Goal: Task Accomplishment & Management: Use online tool/utility

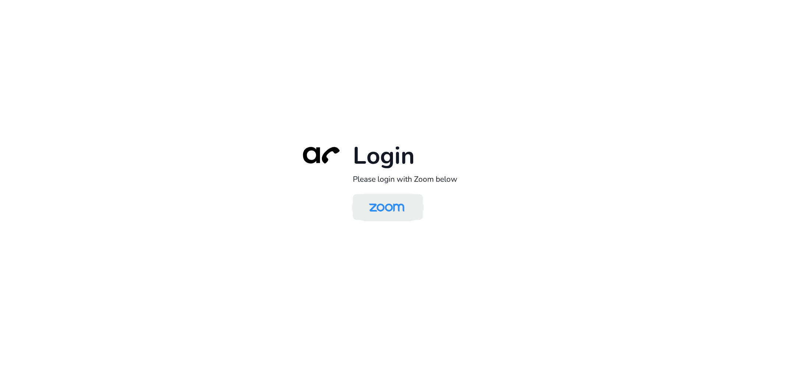
click at [382, 198] on img at bounding box center [386, 208] width 51 height 24
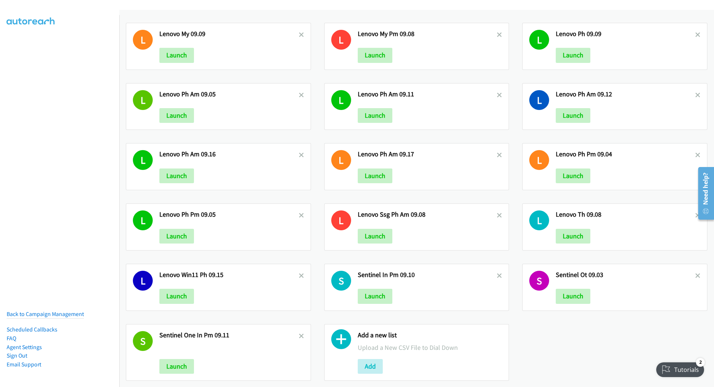
scroll to position [78, 0]
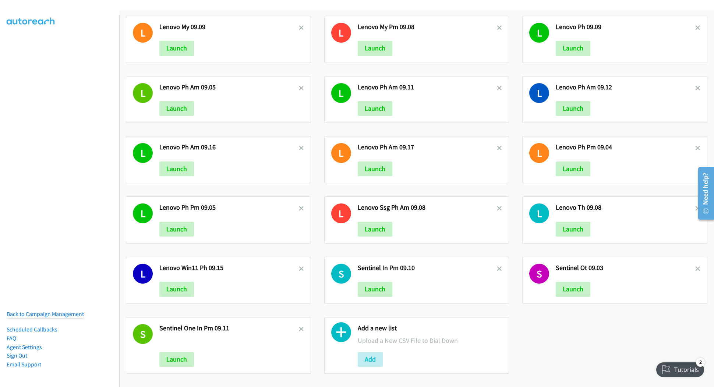
drag, startPoint x: 574, startPoint y: 347, endPoint x: 580, endPoint y: 346, distance: 5.2
click at [575, 347] on div "L Lenono Ph Am 09.10 Launch L Lenovo Ph Pm 09.15 Launch L Lenovo 09.10 Launch L…" at bounding box center [416, 165] width 595 height 432
click at [369, 352] on button "Add" at bounding box center [370, 359] width 25 height 15
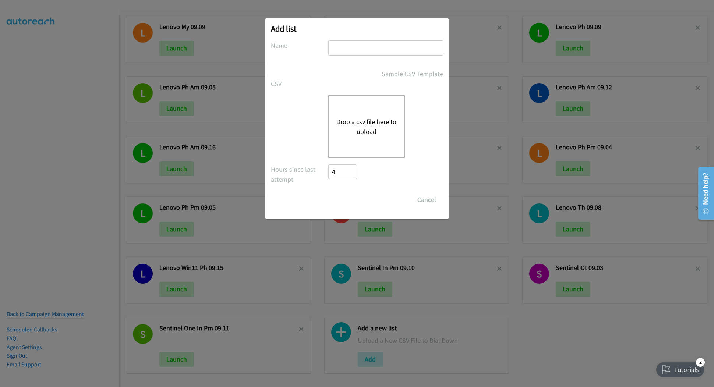
click at [362, 127] on button "Drop a csv file here to upload" at bounding box center [367, 127] width 60 height 20
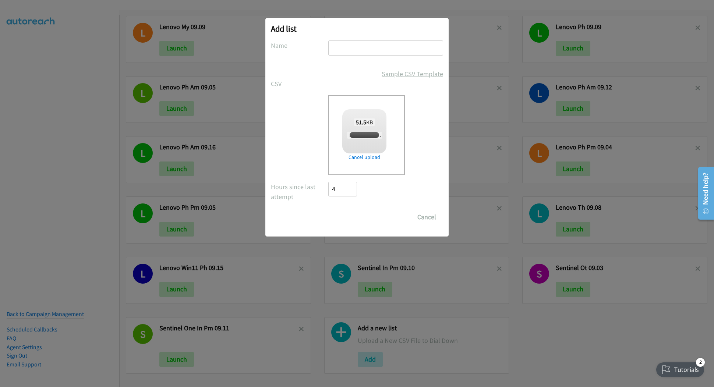
checkbox input "true"
click at [390, 47] on input "text" at bounding box center [385, 48] width 115 height 15
type input "Lenovo PH AM 09.18"
click at [350, 218] on input "Save List" at bounding box center [347, 217] width 39 height 15
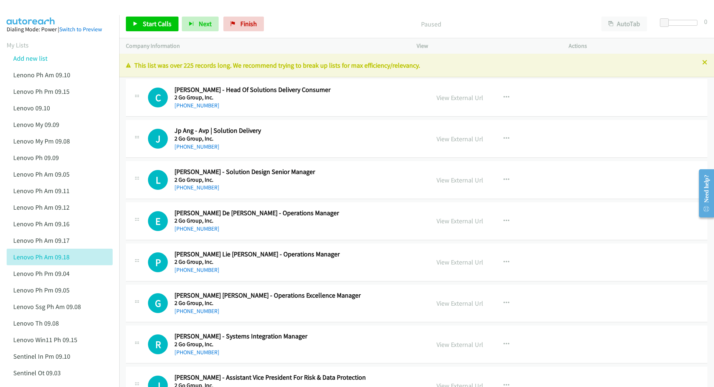
click at [511, 17] on div "Paused" at bounding box center [431, 24] width 328 height 15
click at [450, 96] on link "View External Url" at bounding box center [460, 98] width 47 height 8
click at [470, 139] on link "View External Url" at bounding box center [460, 139] width 47 height 8
click at [448, 183] on link "View External Url" at bounding box center [460, 180] width 47 height 8
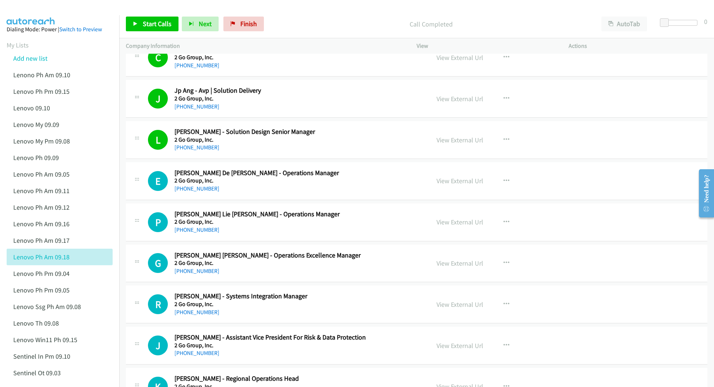
scroll to position [49, 0]
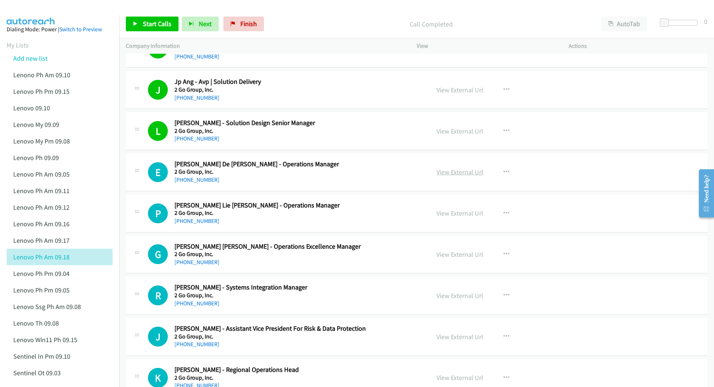
click at [466, 170] on link "View External Url" at bounding box center [460, 172] width 47 height 8
click at [454, 215] on link "View External Url" at bounding box center [460, 213] width 47 height 8
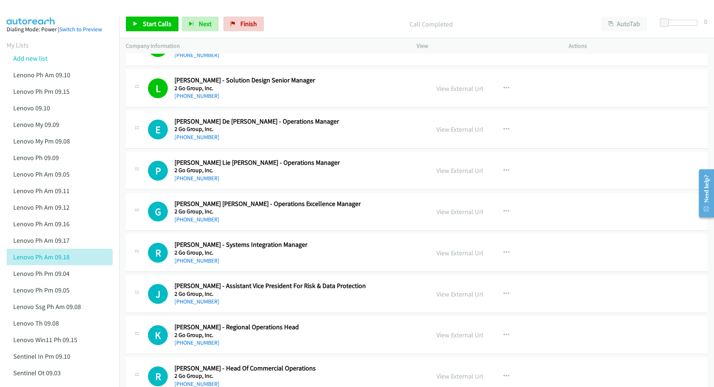
scroll to position [98, 0]
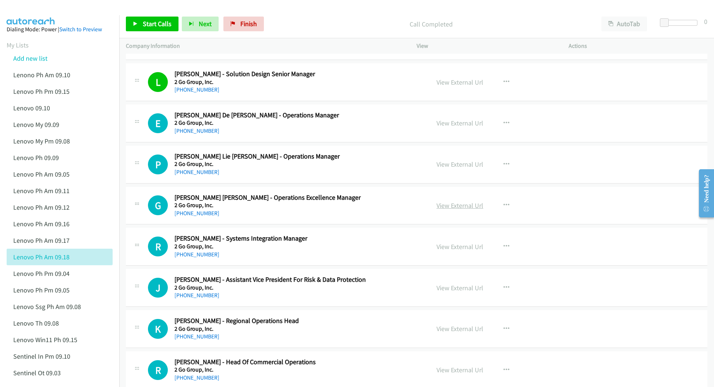
click at [461, 209] on link "View External Url" at bounding box center [460, 205] width 47 height 8
click at [453, 248] on link "View External Url" at bounding box center [460, 247] width 47 height 8
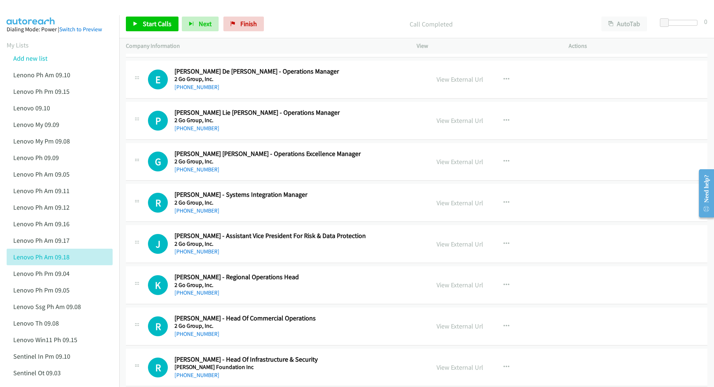
scroll to position [147, 0]
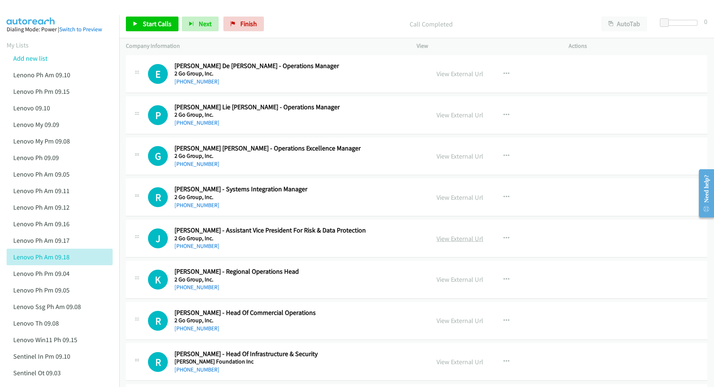
click at [460, 239] on link "View External Url" at bounding box center [460, 239] width 47 height 8
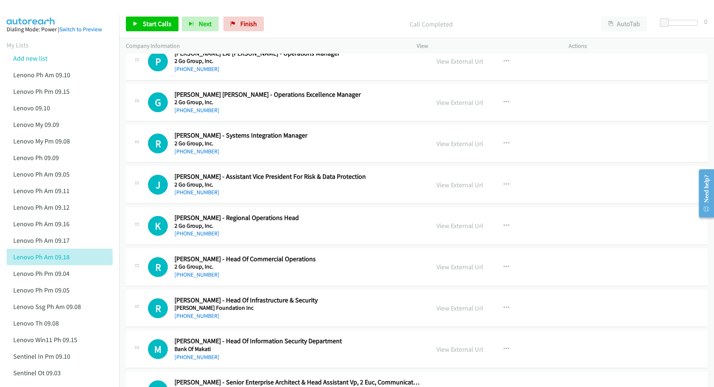
scroll to position [245, 0]
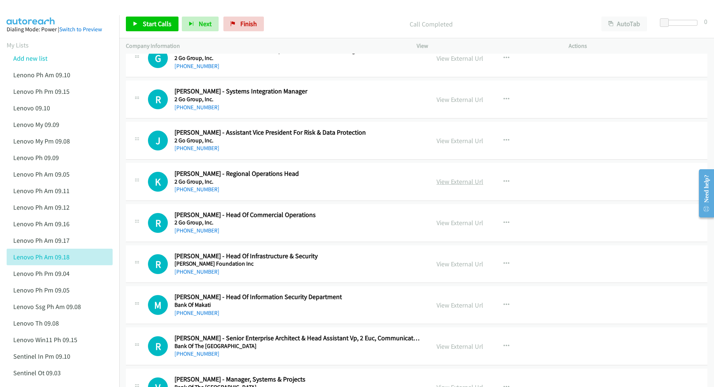
click at [439, 182] on link "View External Url" at bounding box center [460, 182] width 47 height 8
click at [449, 225] on link "View External Url" at bounding box center [460, 223] width 47 height 8
click at [450, 264] on link "View External Url" at bounding box center [460, 264] width 47 height 8
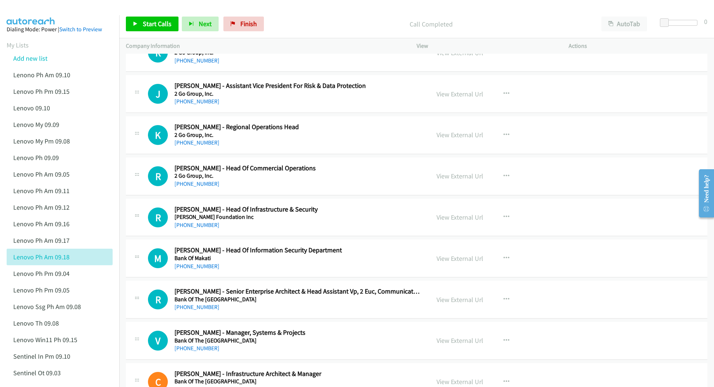
scroll to position [295, 0]
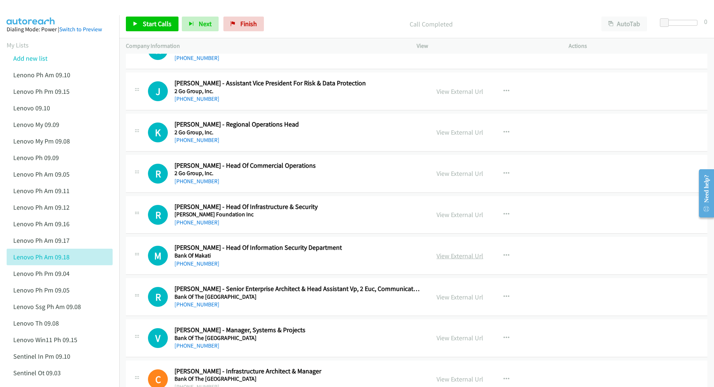
click at [448, 259] on link "View External Url" at bounding box center [460, 256] width 47 height 8
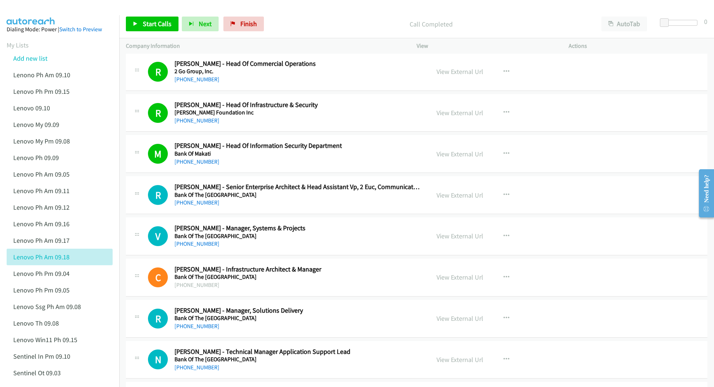
scroll to position [442, 0]
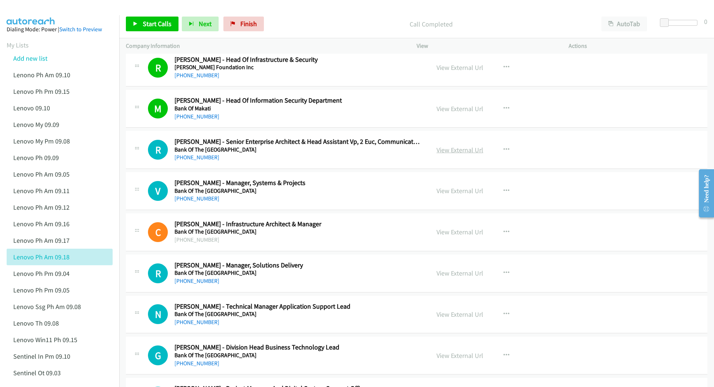
click at [444, 152] on link "View External Url" at bounding box center [460, 150] width 47 height 8
click at [459, 191] on link "View External Url" at bounding box center [460, 191] width 47 height 8
click at [460, 232] on link "View External Url" at bounding box center [460, 232] width 47 height 8
click at [443, 271] on link "View External Url" at bounding box center [460, 273] width 47 height 8
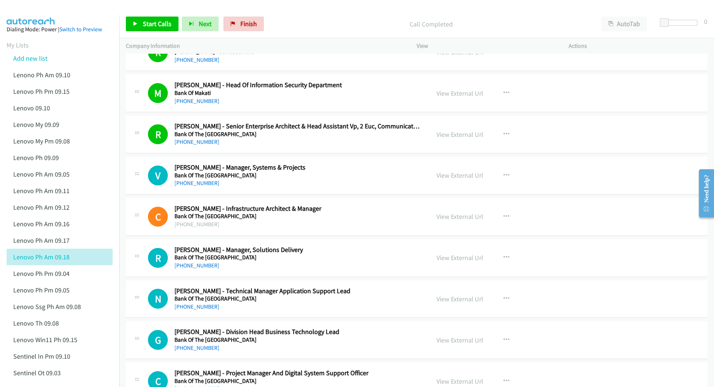
scroll to position [491, 0]
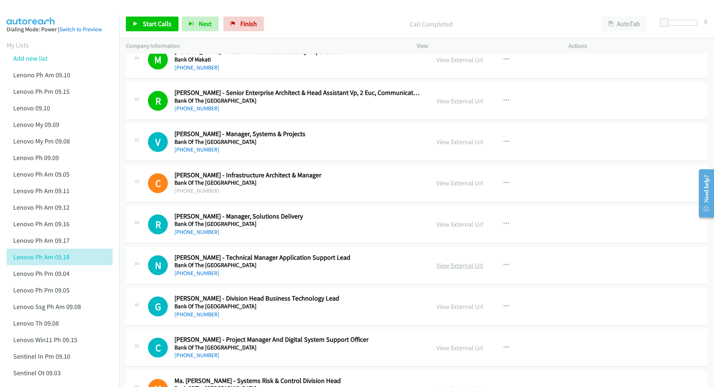
click at [458, 267] on link "View External Url" at bounding box center [460, 265] width 47 height 8
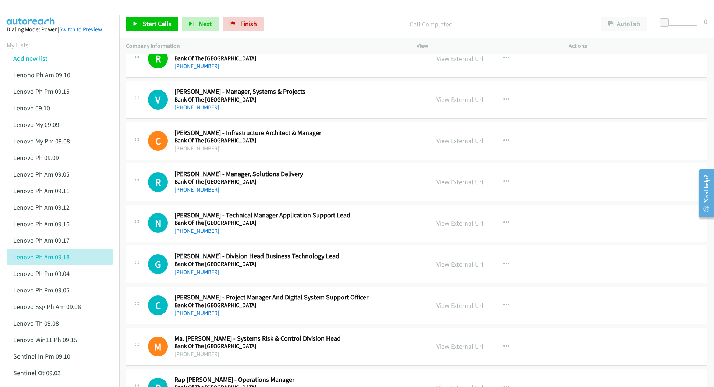
scroll to position [540, 0]
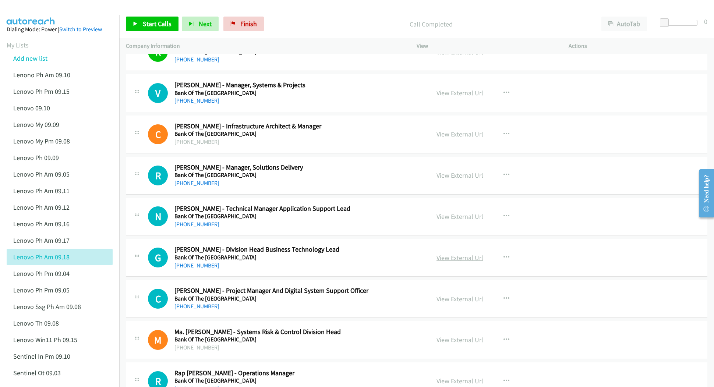
click at [438, 261] on link "View External Url" at bounding box center [460, 258] width 47 height 8
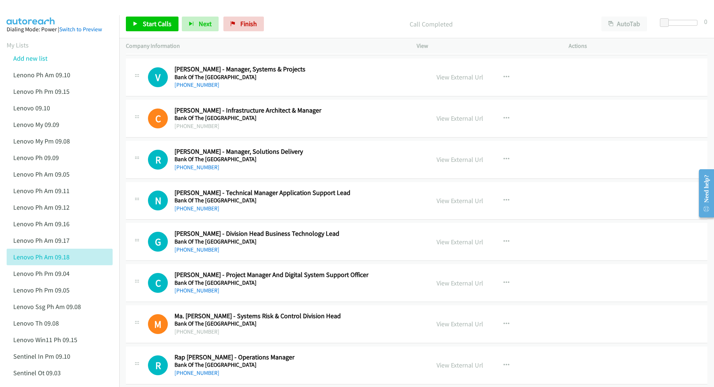
scroll to position [589, 0]
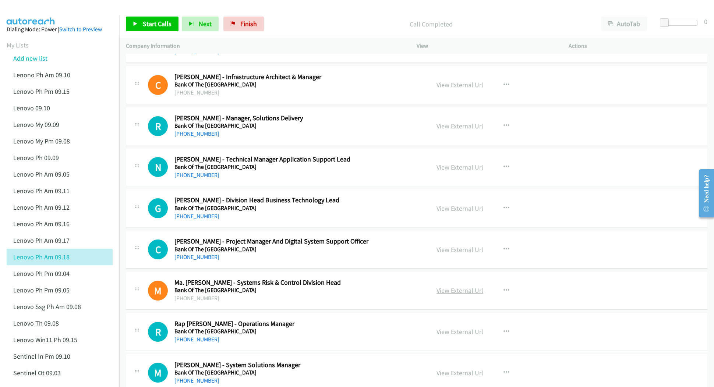
click at [463, 293] on link "View External Url" at bounding box center [460, 291] width 47 height 8
click at [453, 249] on link "View External Url" at bounding box center [460, 250] width 47 height 8
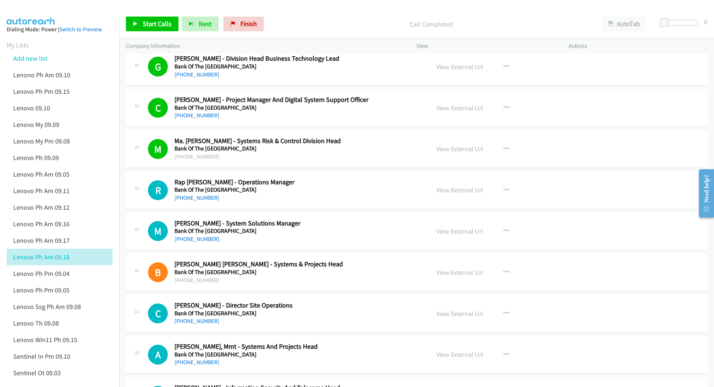
scroll to position [737, 0]
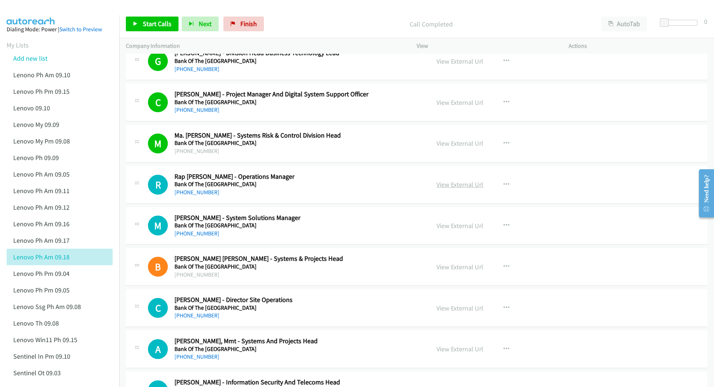
click at [450, 186] on link "View External Url" at bounding box center [460, 184] width 47 height 8
click at [463, 228] on link "View External Url" at bounding box center [460, 226] width 47 height 8
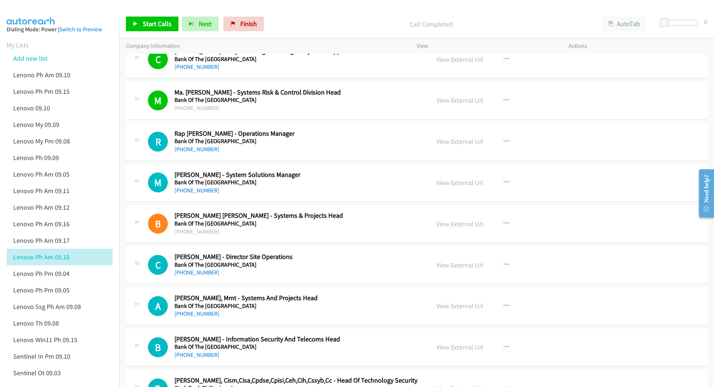
scroll to position [786, 0]
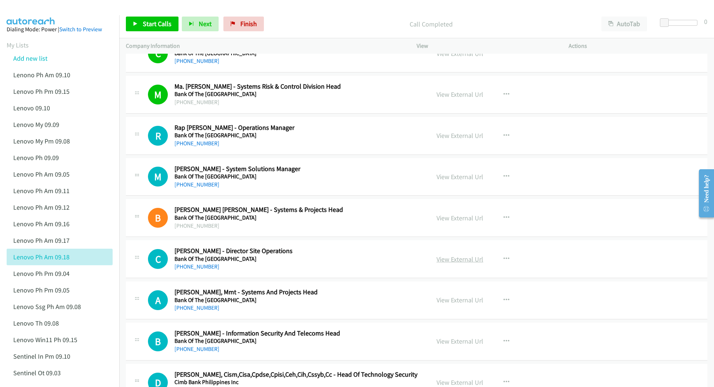
click at [460, 261] on link "View External Url" at bounding box center [460, 259] width 47 height 8
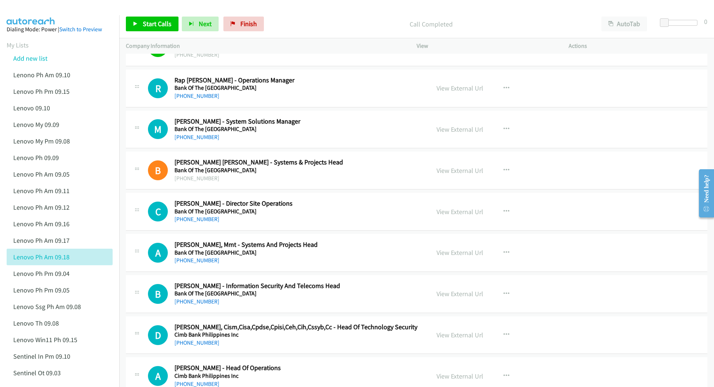
scroll to position [884, 0]
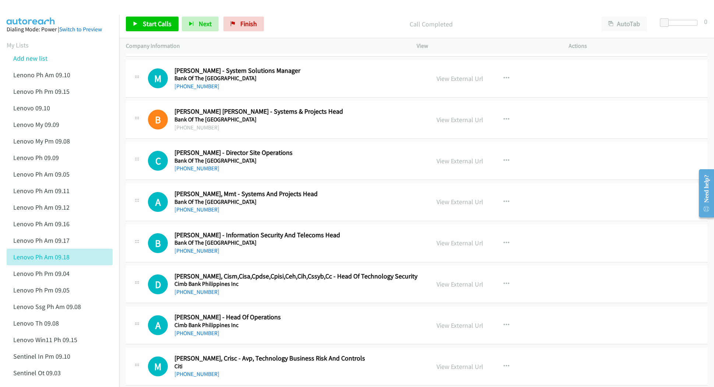
drag, startPoint x: 448, startPoint y: 205, endPoint x: 449, endPoint y: 214, distance: 9.3
click at [448, 205] on link "View External Url" at bounding box center [460, 202] width 47 height 8
click at [459, 247] on link "View External Url" at bounding box center [460, 243] width 47 height 8
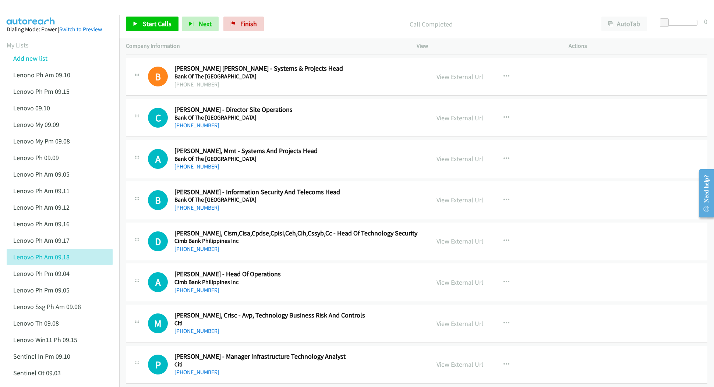
scroll to position [933, 0]
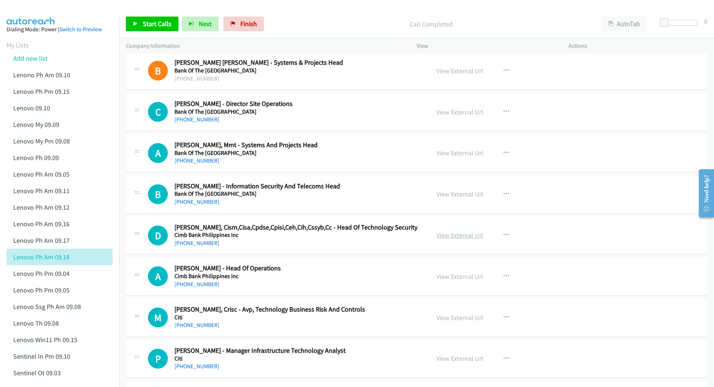
click at [458, 239] on link "View External Url" at bounding box center [460, 235] width 47 height 8
click at [447, 279] on link "View External Url" at bounding box center [460, 277] width 47 height 8
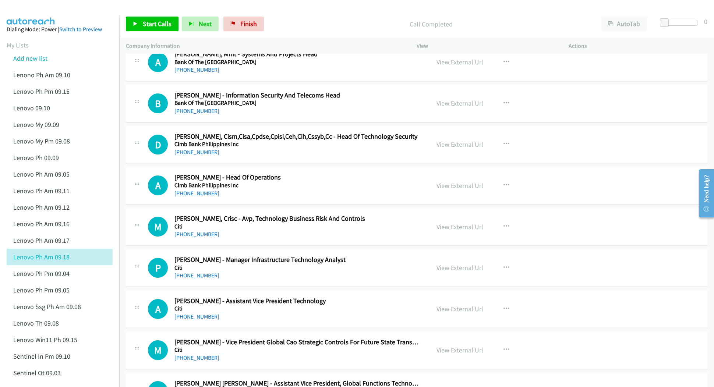
scroll to position [1031, 0]
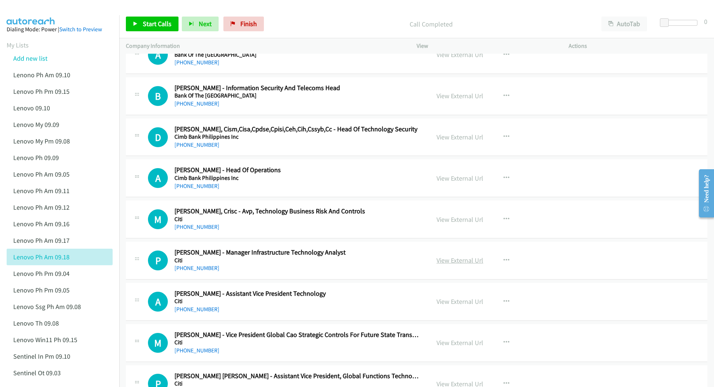
click at [463, 261] on link "View External Url" at bounding box center [460, 260] width 47 height 8
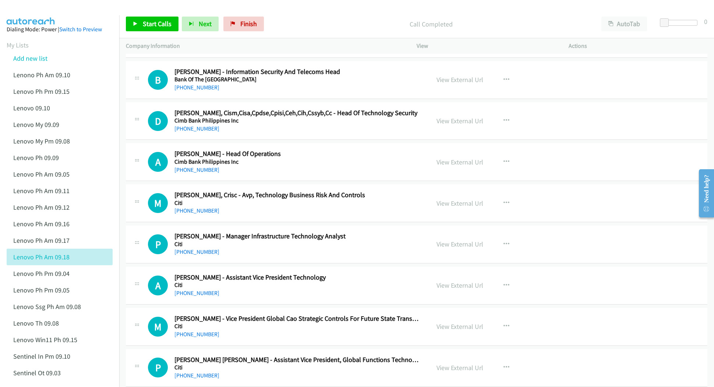
scroll to position [1080, 0]
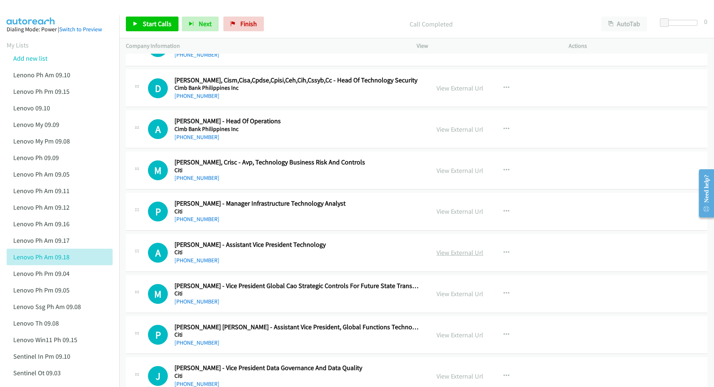
click at [462, 256] on link "View External Url" at bounding box center [460, 253] width 47 height 8
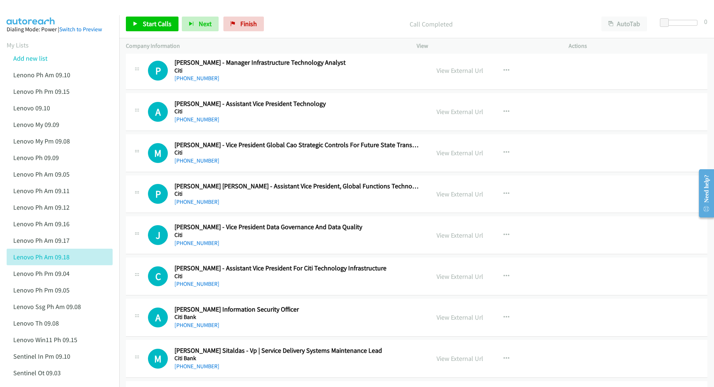
scroll to position [1227, 0]
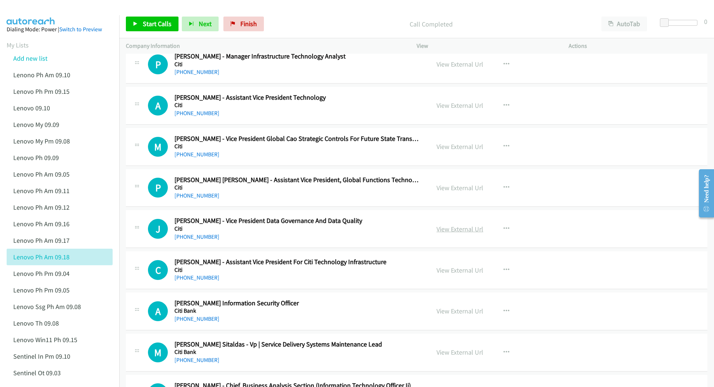
click at [453, 233] on link "View External Url" at bounding box center [460, 229] width 47 height 8
click at [439, 274] on link "View External Url" at bounding box center [460, 270] width 47 height 8
click at [440, 316] on link "View External Url" at bounding box center [460, 311] width 47 height 8
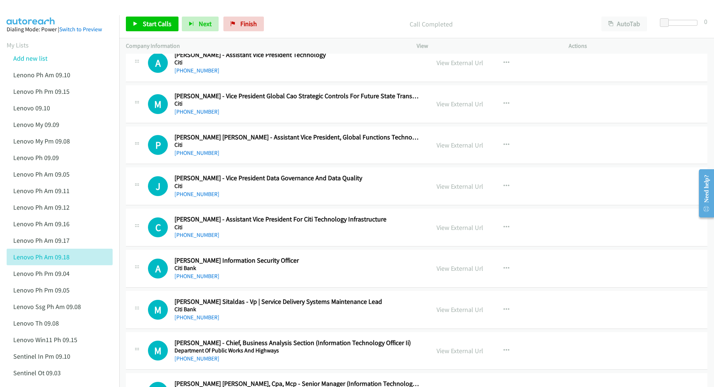
scroll to position [1276, 0]
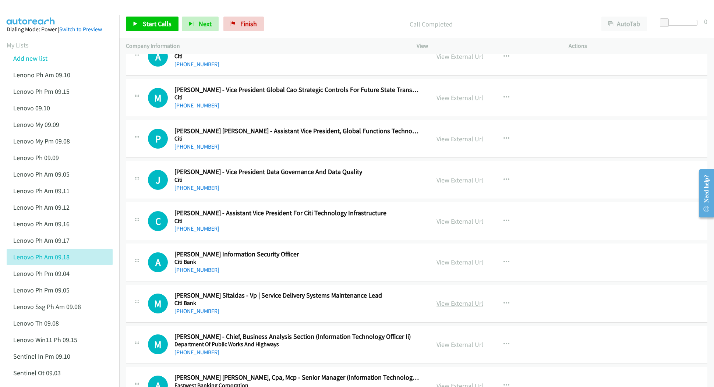
click at [457, 308] on link "View External Url" at bounding box center [460, 303] width 47 height 8
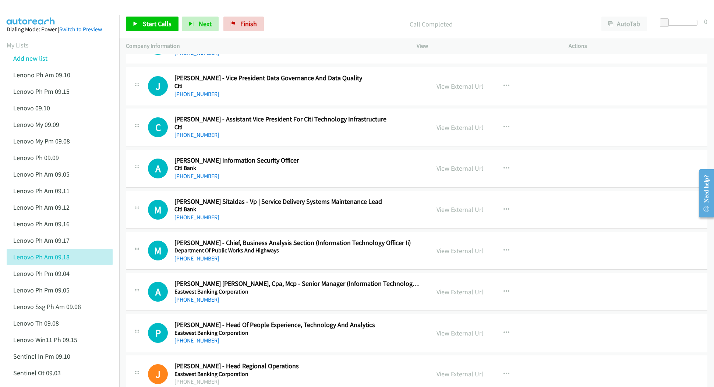
scroll to position [1375, 0]
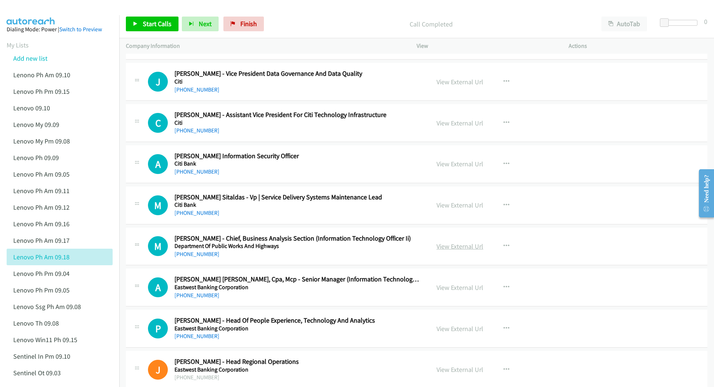
click at [453, 251] on link "View External Url" at bounding box center [460, 246] width 47 height 8
click at [463, 292] on link "View External Url" at bounding box center [460, 288] width 47 height 8
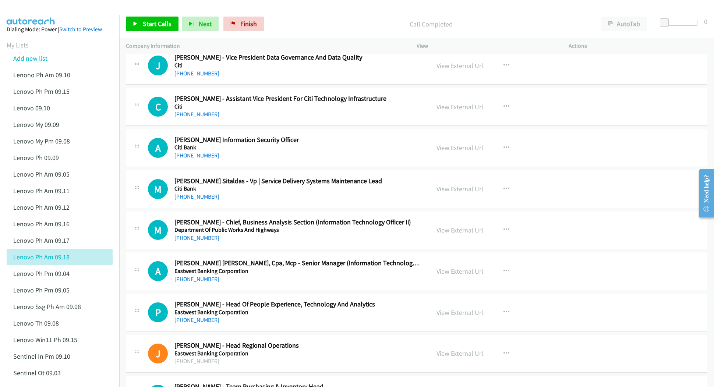
scroll to position [1424, 0]
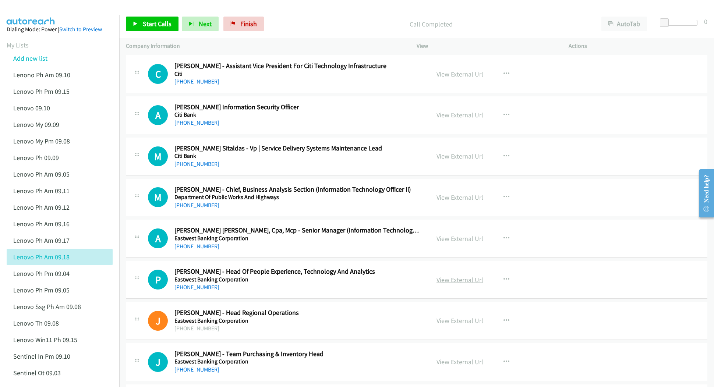
click at [454, 284] on link "View External Url" at bounding box center [460, 280] width 47 height 8
